Goal: Check status: Check status

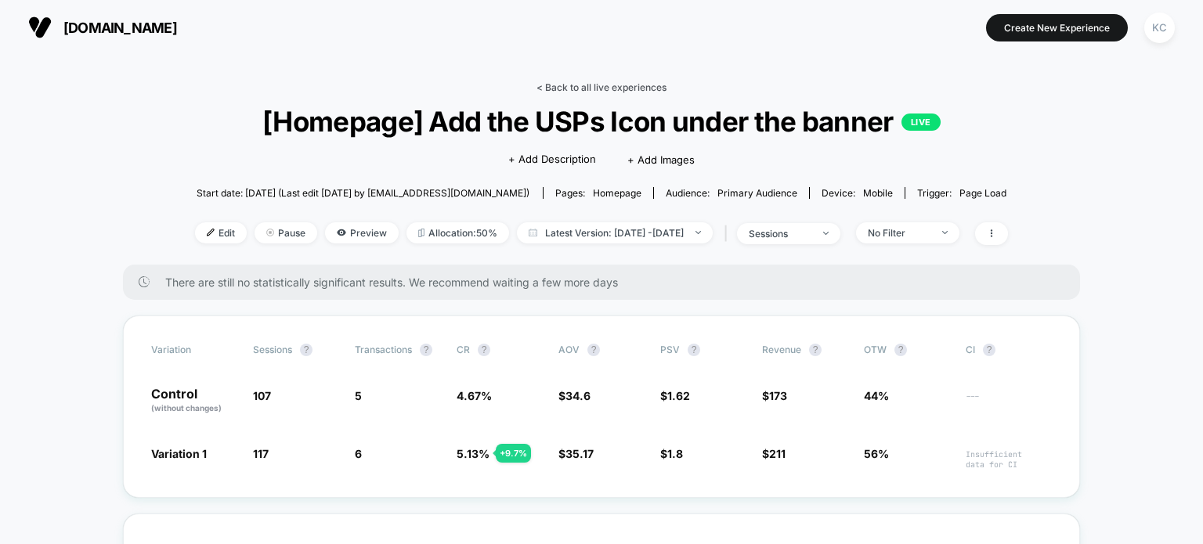
click at [576, 84] on link "< Back to all live experiences" at bounding box center [602, 87] width 130 height 12
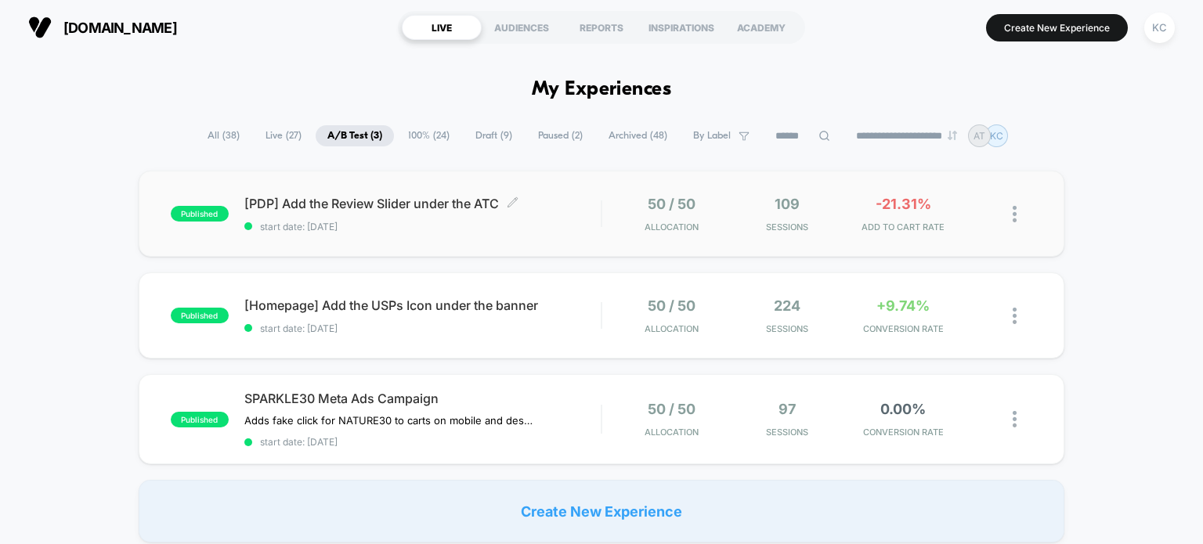
click at [422, 225] on span "start date: [DATE]" at bounding box center [422, 227] width 357 height 12
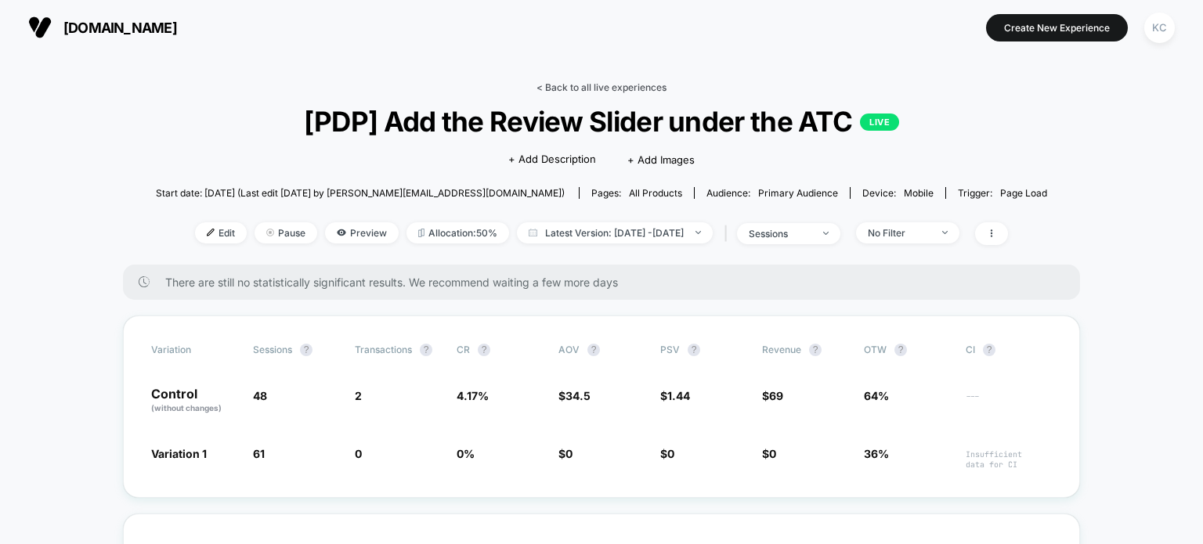
click at [549, 86] on link "< Back to all live experiences" at bounding box center [602, 87] width 130 height 12
